Goal: Find specific page/section: Find specific page/section

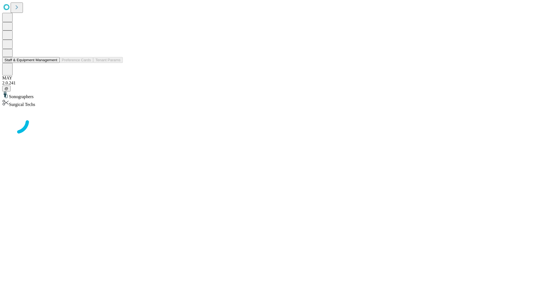
click at [53, 63] on button "Staff & Equipment Management" at bounding box center [30, 60] width 57 height 6
